Goal: Information Seeking & Learning: Learn about a topic

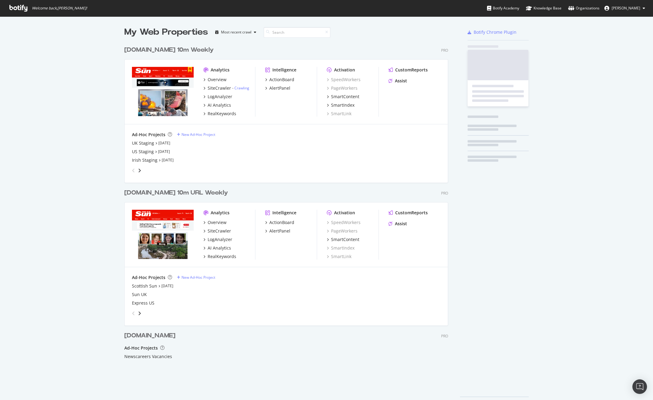
scroll to position [367, 324]
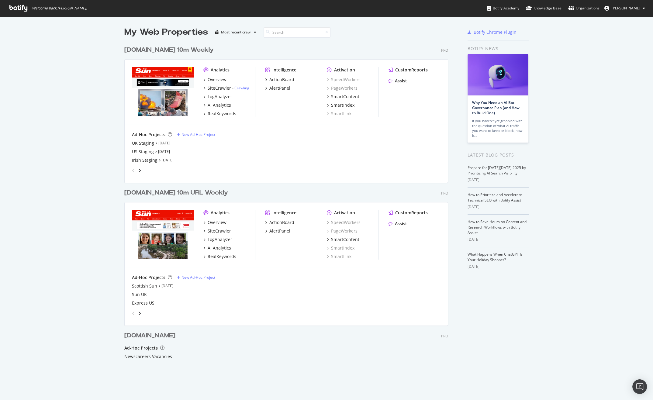
click at [170, 48] on div "[DOMAIN_NAME] 10m Weekly" at bounding box center [168, 50] width 89 height 9
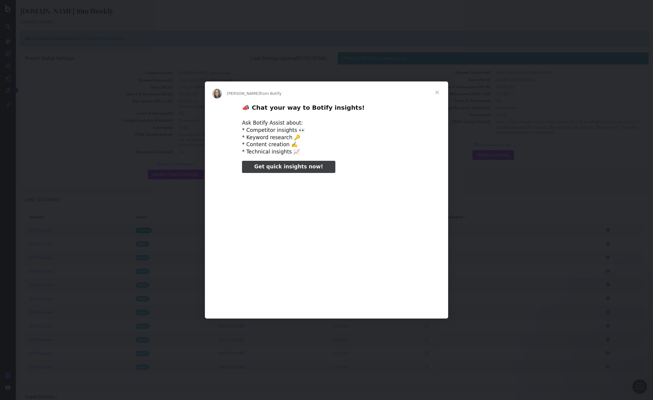
type input "80947"
click at [439, 94] on span "Close" at bounding box center [437, 92] width 22 height 22
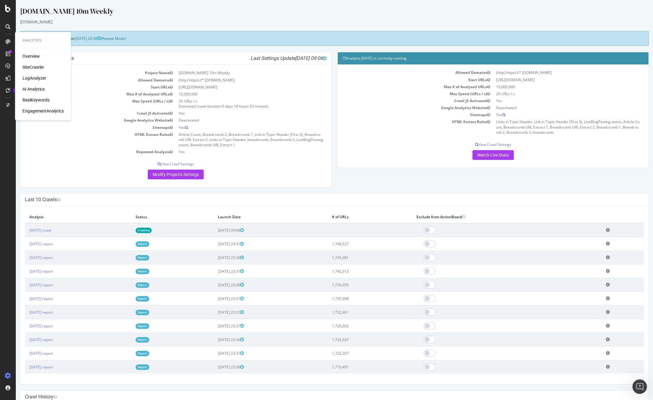
click at [50, 109] on div "EngagementAnalytics" at bounding box center [42, 111] width 41 height 6
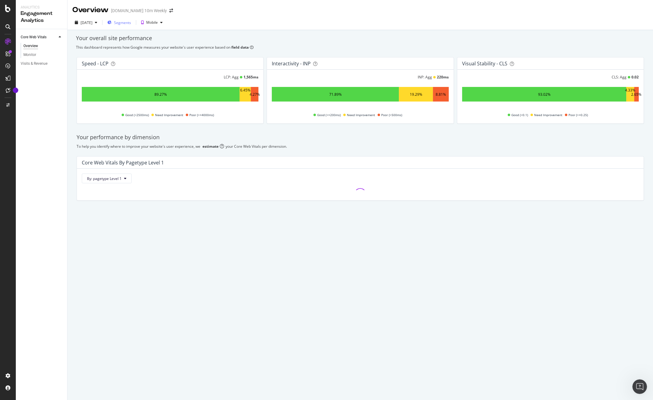
click at [131, 26] on div "Segments" at bounding box center [119, 22] width 24 height 9
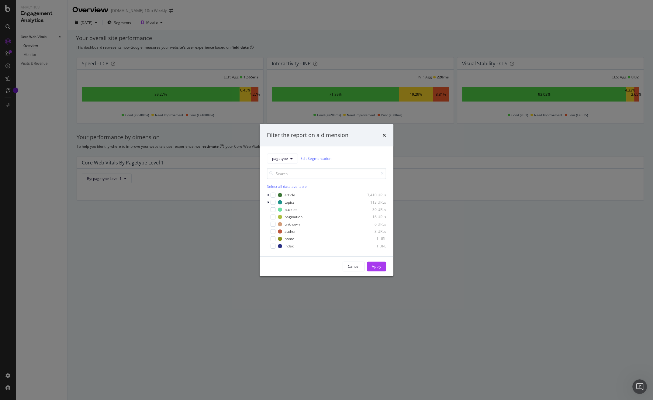
click at [202, 58] on div "Filter the report on a dimension pagetype Edit Segmentation Select all data ava…" at bounding box center [326, 200] width 653 height 400
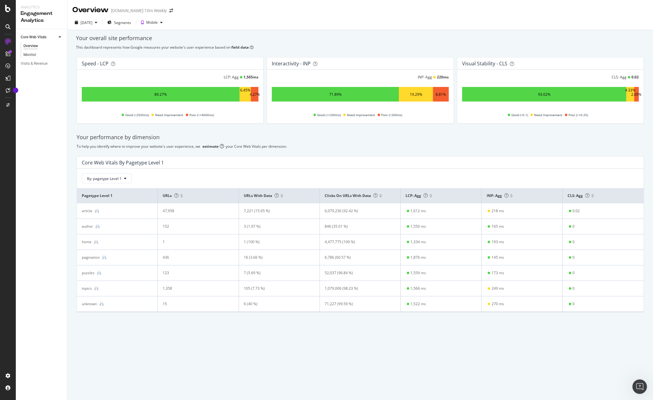
click at [38, 55] on link "Monitor" at bounding box center [43, 55] width 40 height 6
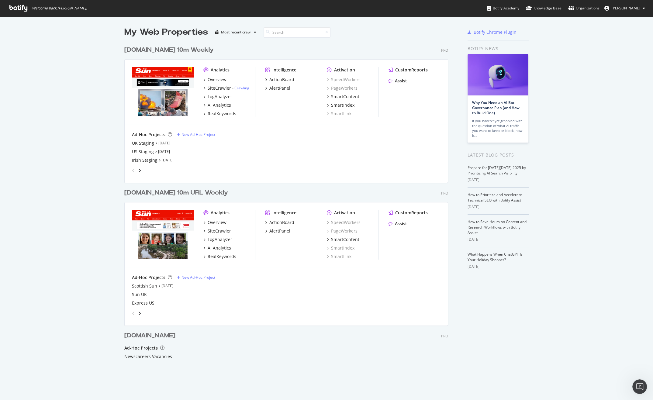
scroll to position [396, 644]
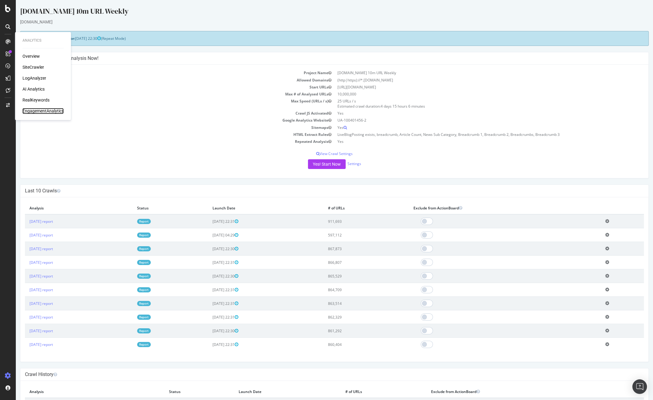
click at [35, 113] on div "EngagementAnalytics" at bounding box center [42, 111] width 41 height 6
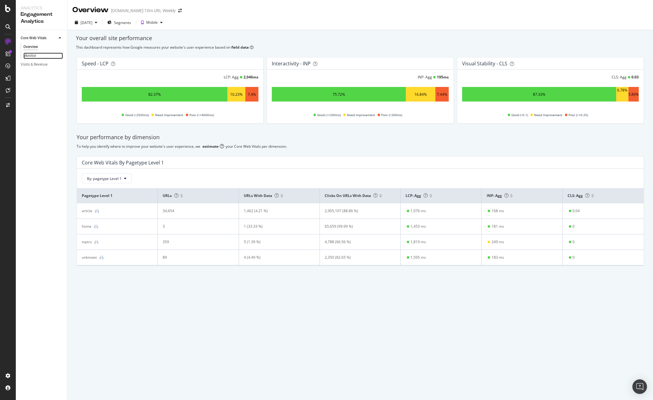
click at [37, 57] on link "Monitor" at bounding box center [43, 56] width 40 height 6
